Goal: Navigation & Orientation: Find specific page/section

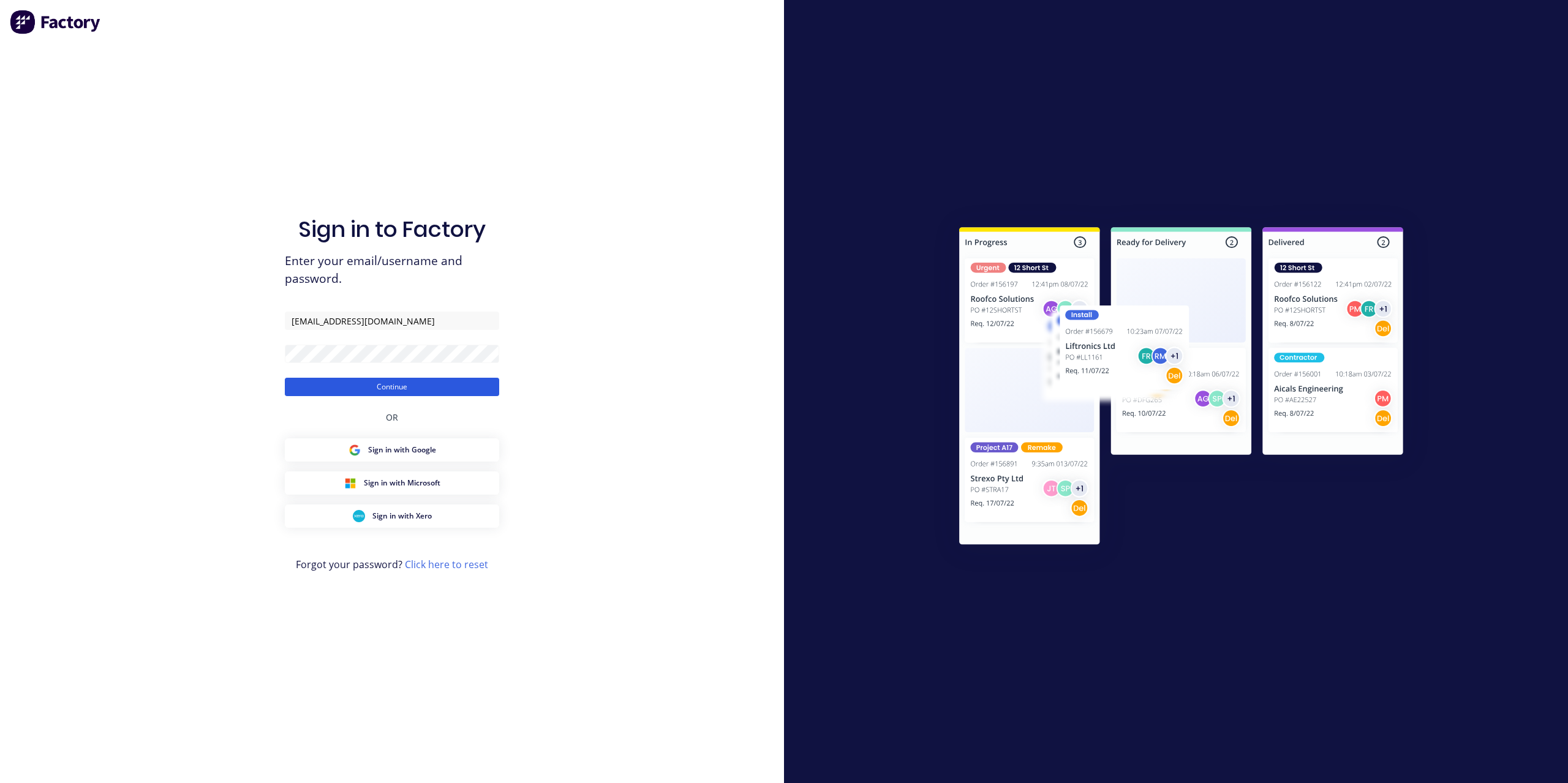
click at [387, 379] on button "Continue" at bounding box center [392, 387] width 215 height 18
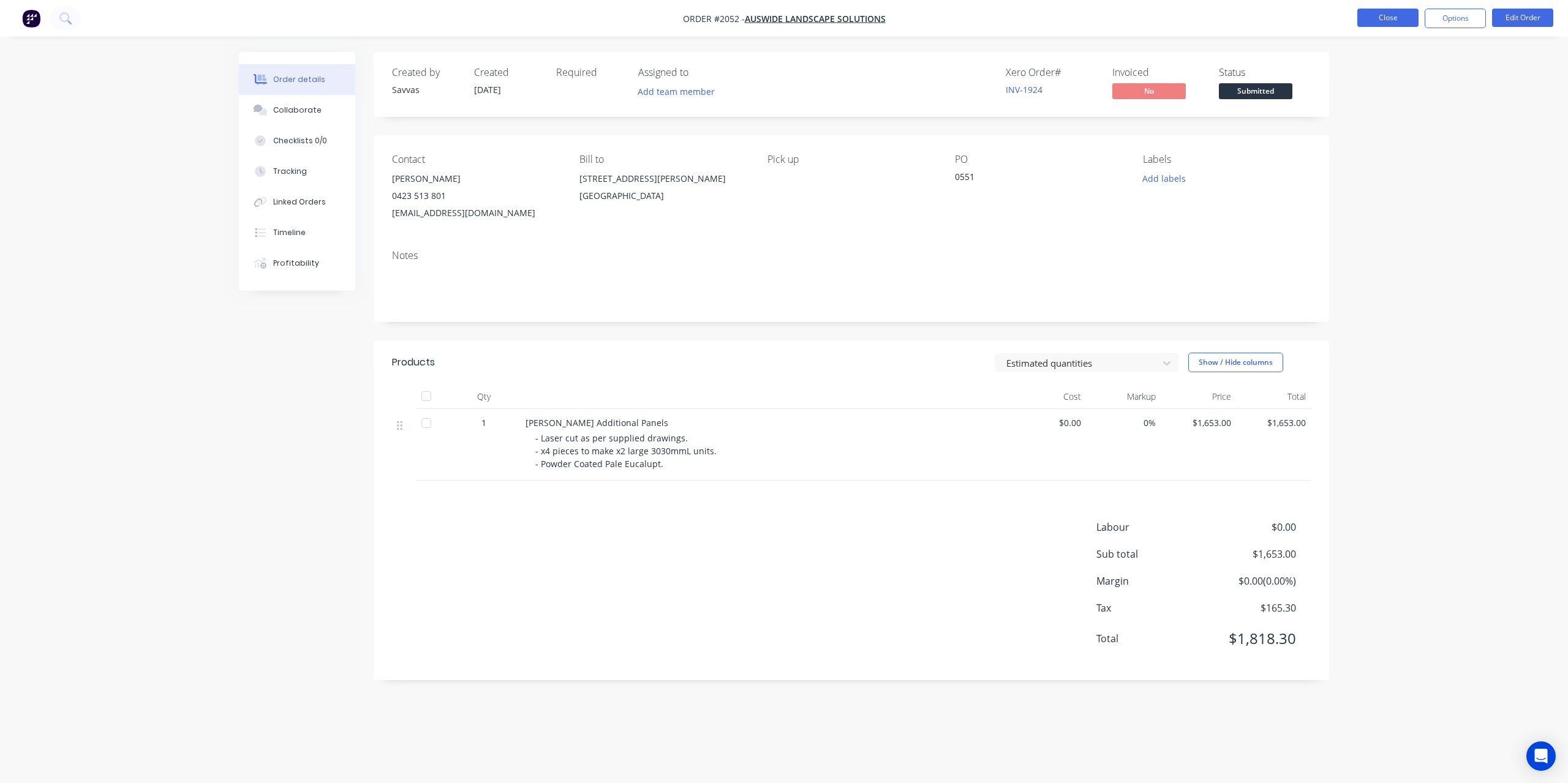
click at [1414, 13] on button "Close" at bounding box center [1388, 18] width 62 height 18
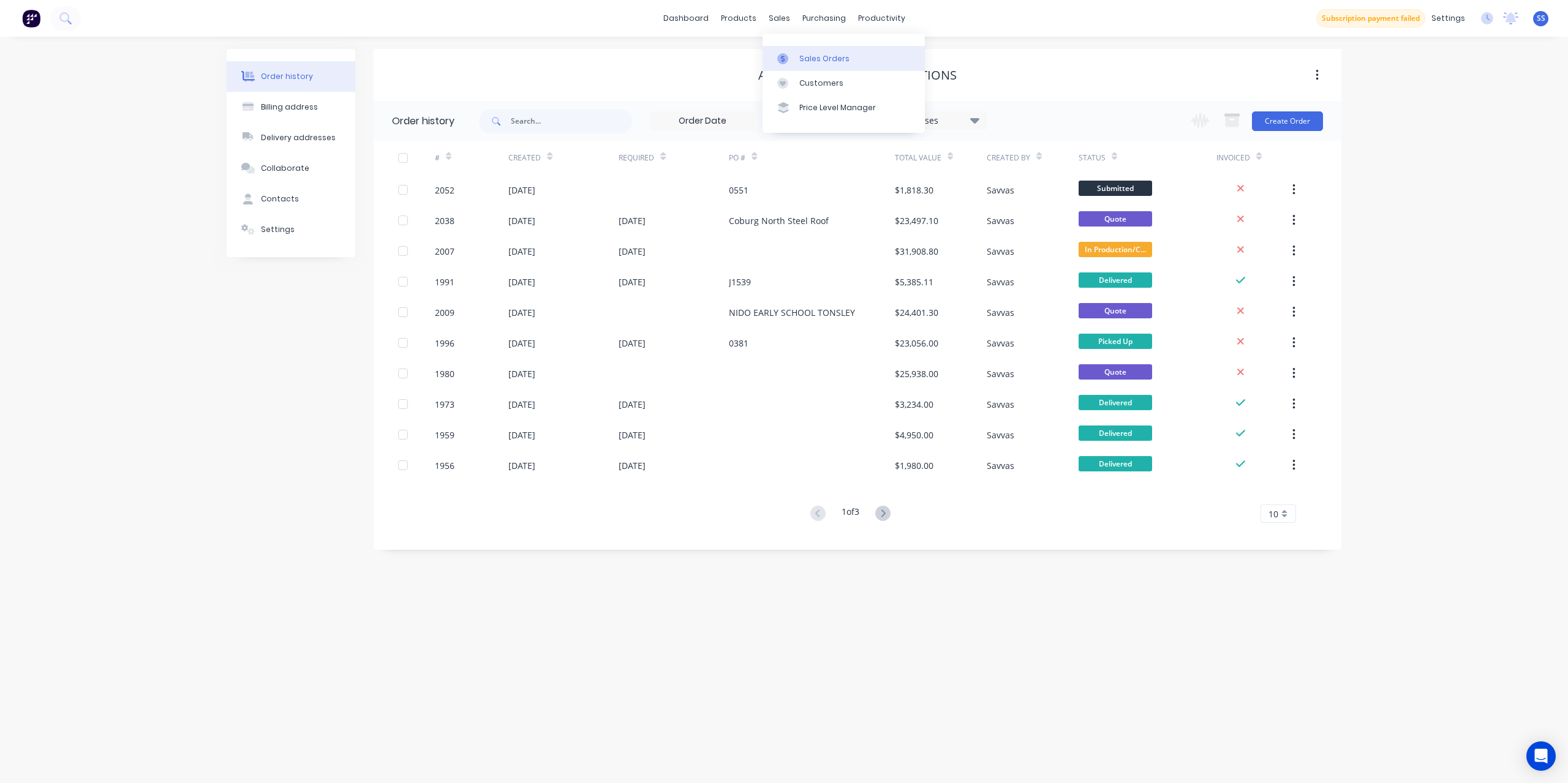
click at [795, 65] on link "Sales Orders" at bounding box center [844, 58] width 163 height 24
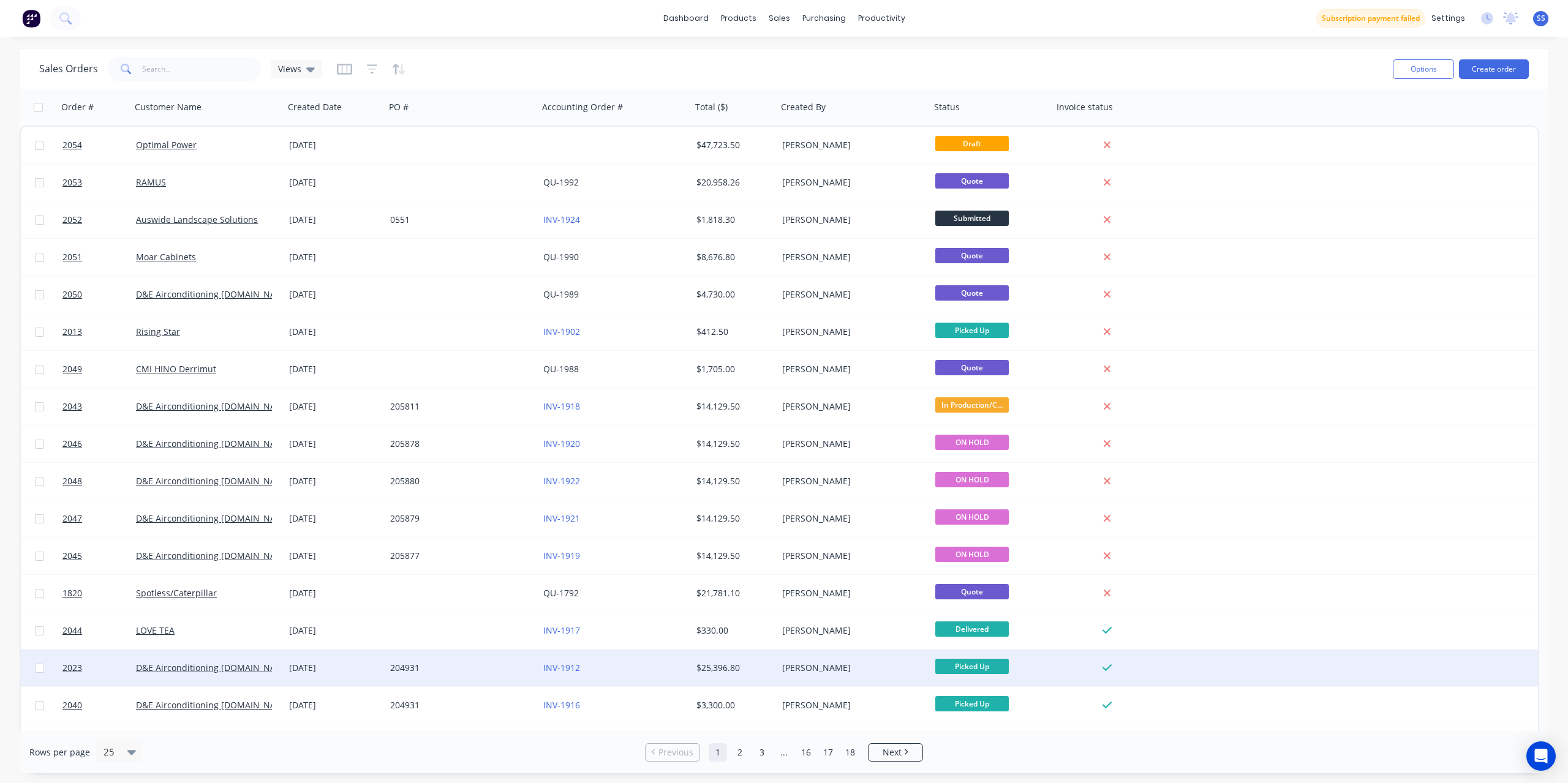
click at [632, 663] on div "INV-1912" at bounding box center [612, 668] width 136 height 12
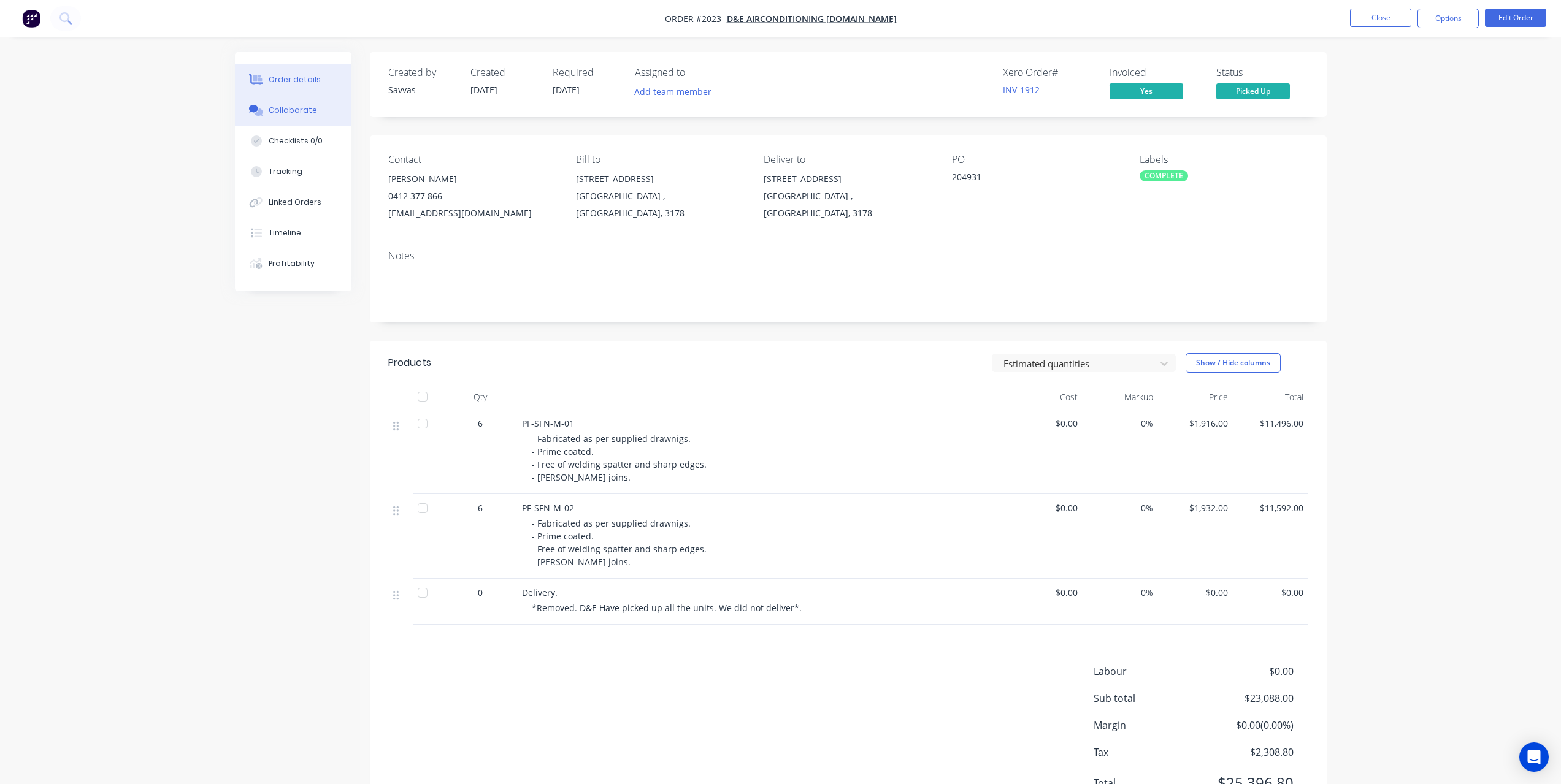
click at [298, 114] on div "Collaborate" at bounding box center [293, 110] width 48 height 11
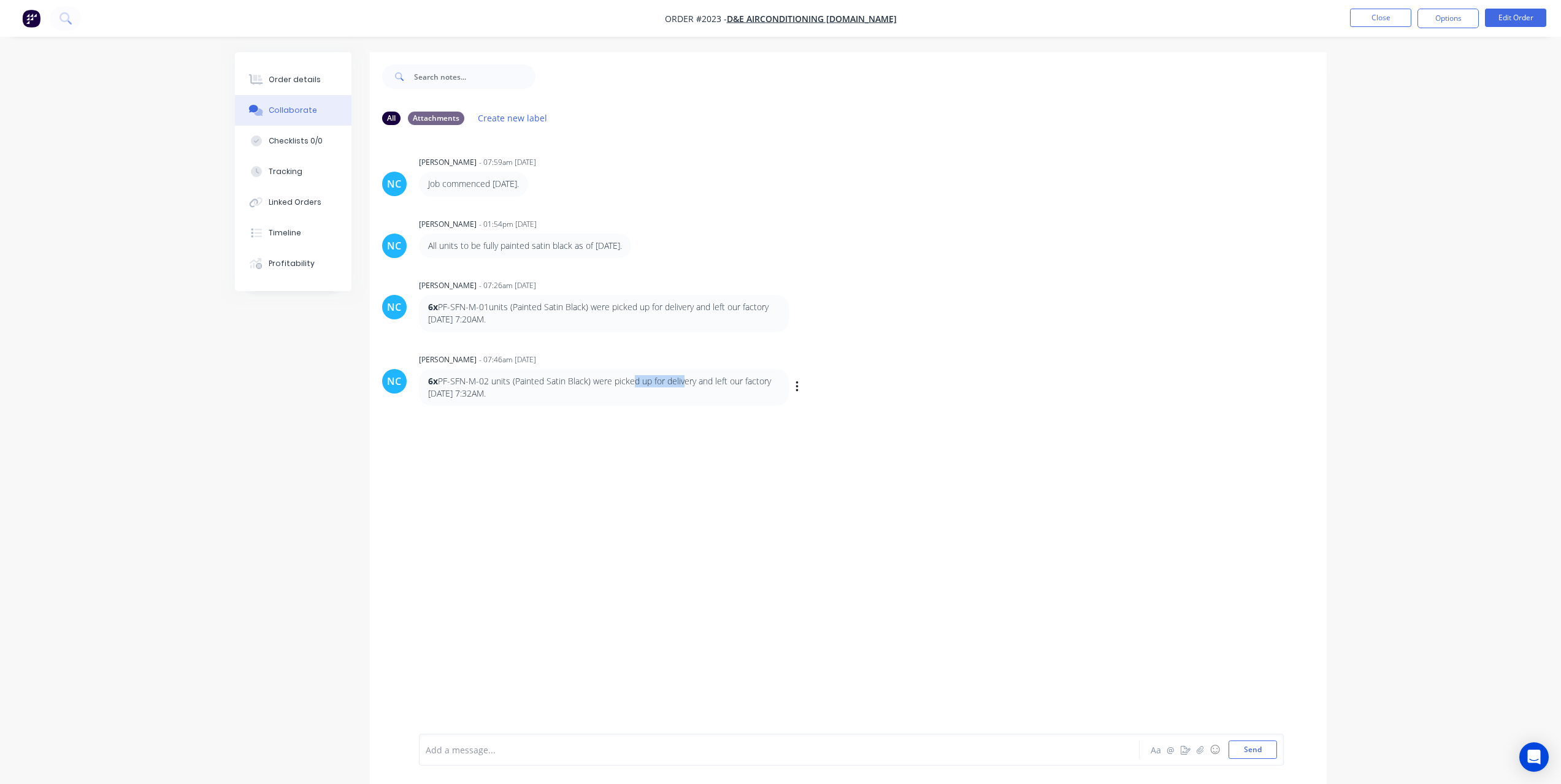
drag, startPoint x: 628, startPoint y: 378, endPoint x: 682, endPoint y: 380, distance: 54.0
click at [682, 380] on p "6x PF-SFN-M-02 units (Painted Satin Black) were picked up for delivery and left…" at bounding box center [604, 388] width 351 height 25
click at [1392, 16] on button "Close" at bounding box center [1381, 18] width 62 height 18
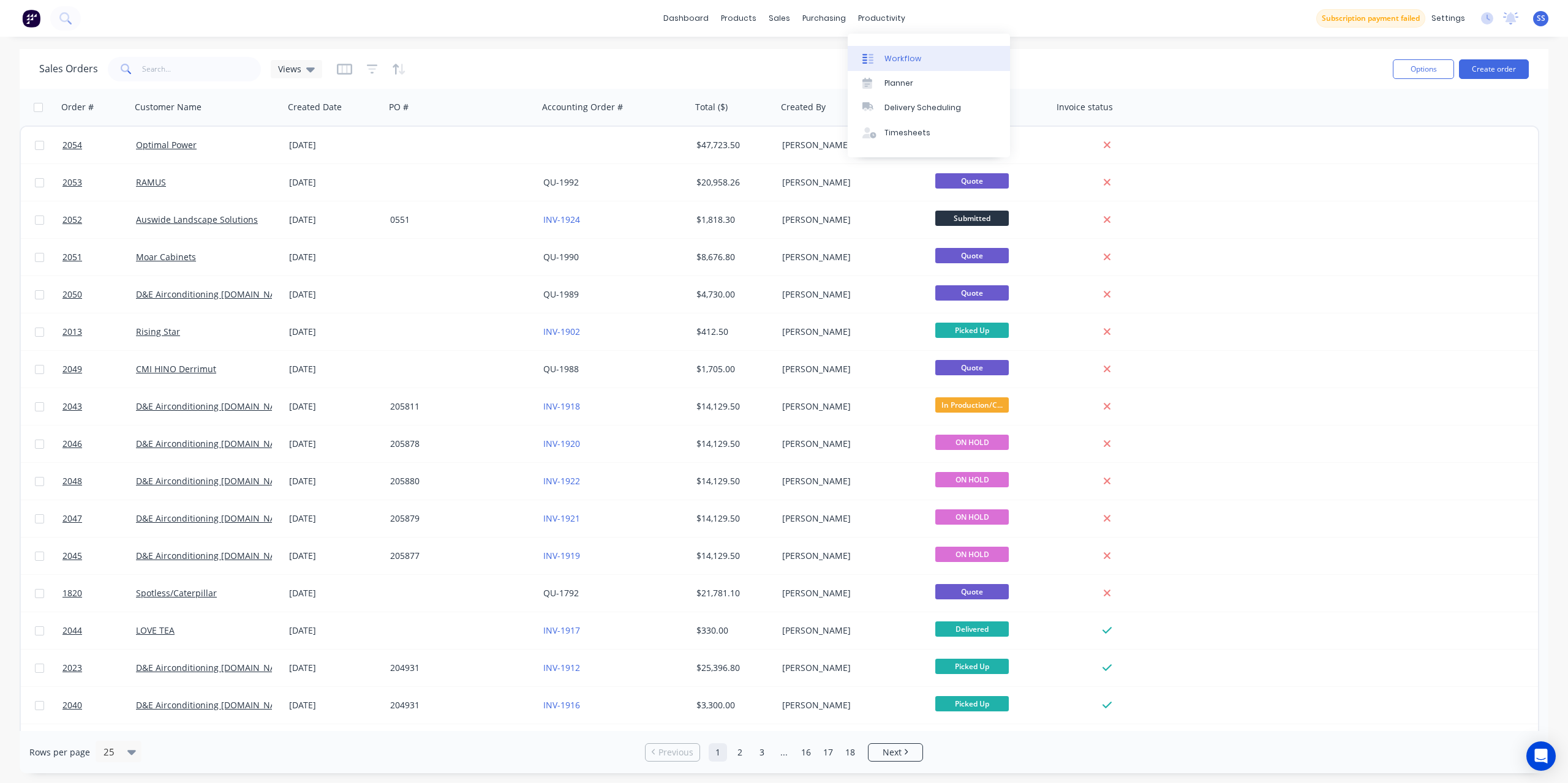
click at [883, 48] on link "Workflow" at bounding box center [929, 58] width 163 height 24
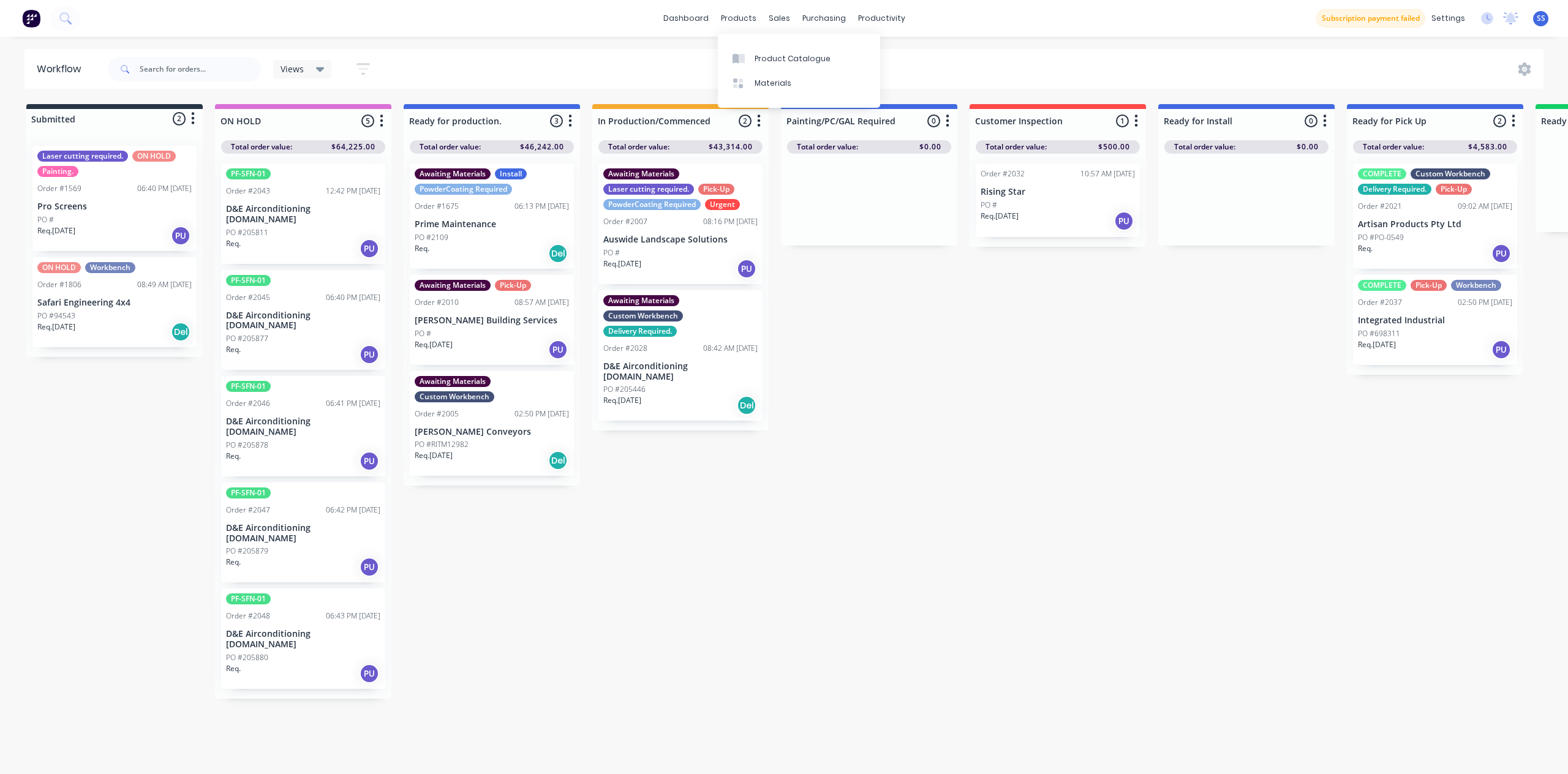
click at [690, 33] on div "dashboard products sales purchasing productivity dashboard products Product Cat…" at bounding box center [784, 18] width 1568 height 37
click at [685, 23] on link "dashboard" at bounding box center [685, 18] width 58 height 18
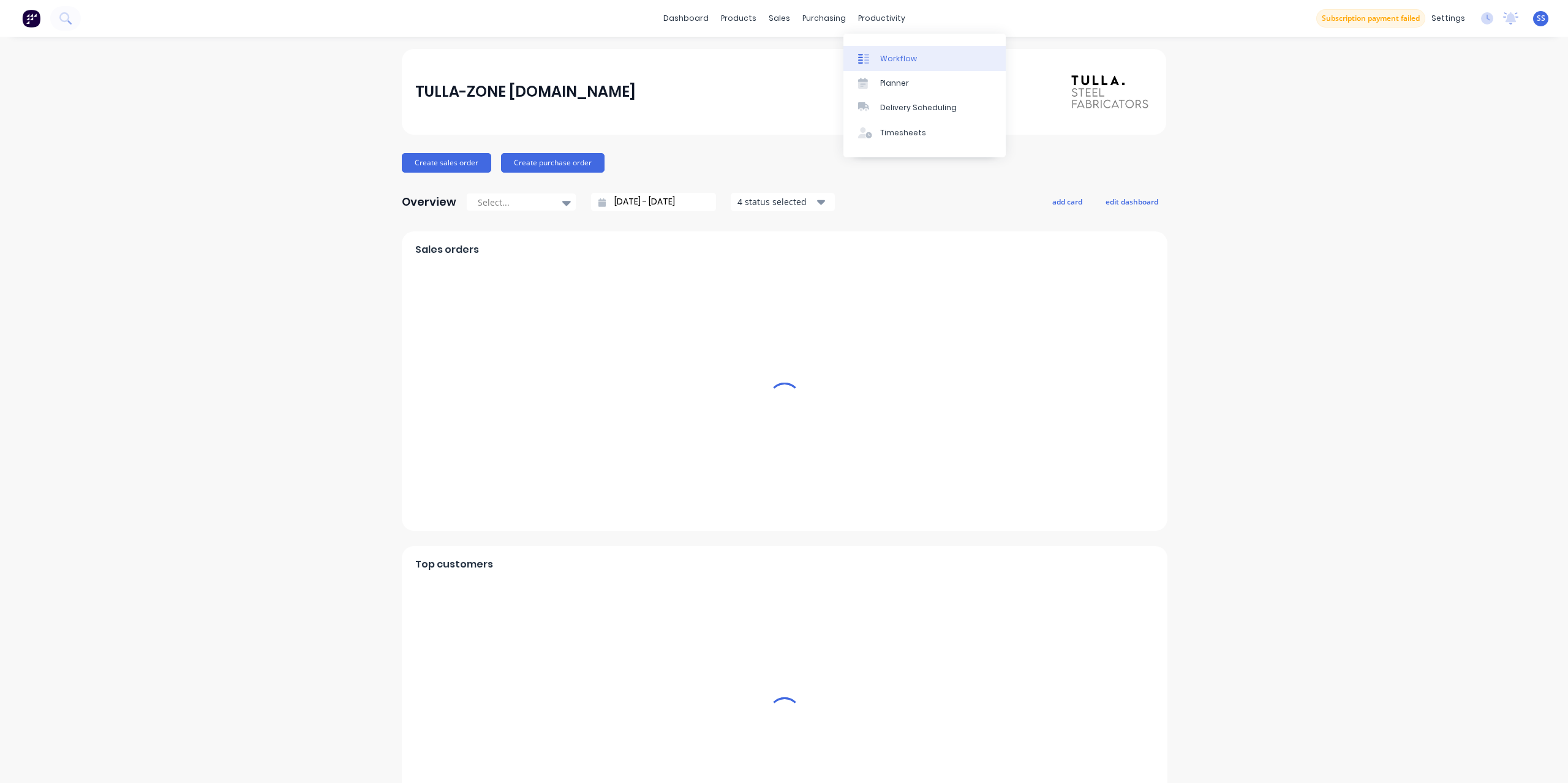
click at [888, 46] on link "Workflow" at bounding box center [924, 58] width 163 height 24
